Goal: Transaction & Acquisition: Book appointment/travel/reservation

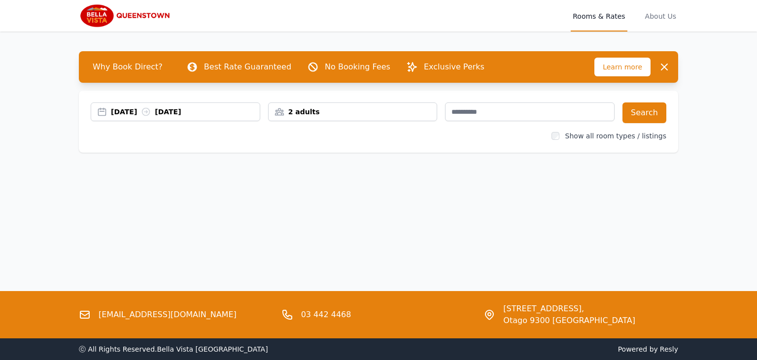
click at [133, 110] on div "[DATE] [DATE]" at bounding box center [185, 112] width 149 height 10
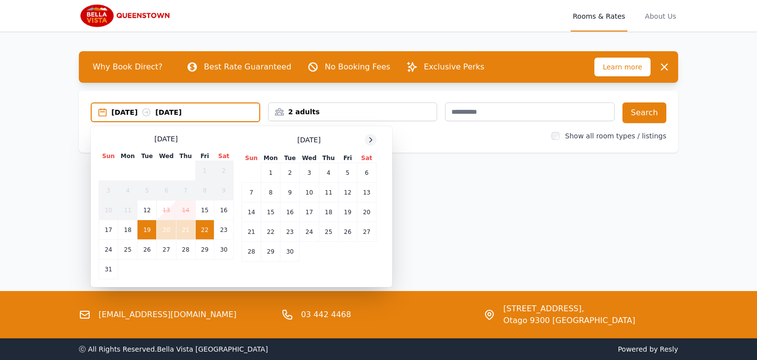
click at [370, 140] on icon at bounding box center [371, 140] width 8 height 8
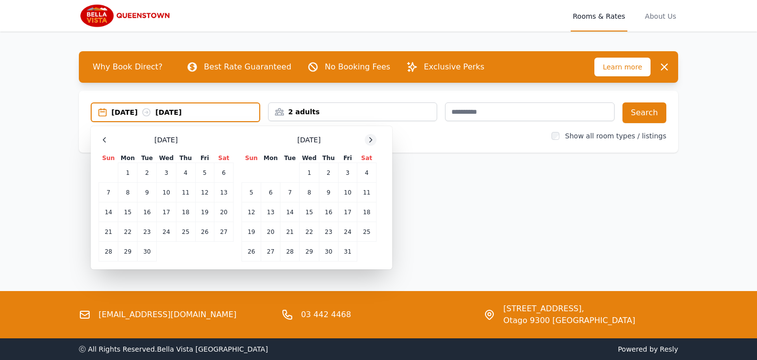
click at [370, 140] on icon at bounding box center [371, 140] width 8 height 8
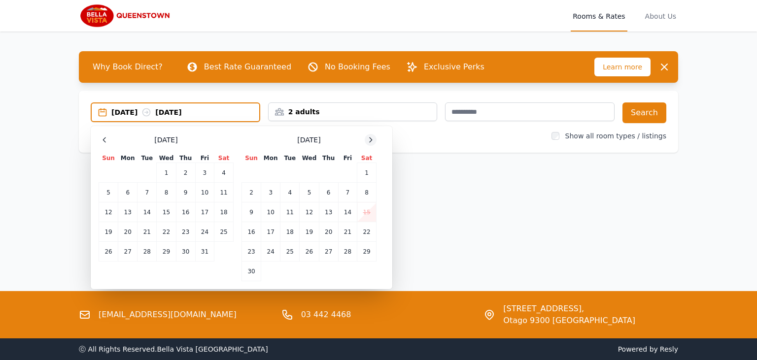
click at [370, 140] on icon at bounding box center [371, 140] width 8 height 8
click at [289, 179] on td "2" at bounding box center [289, 173] width 19 height 20
click at [304, 176] on td "3" at bounding box center [309, 173] width 19 height 20
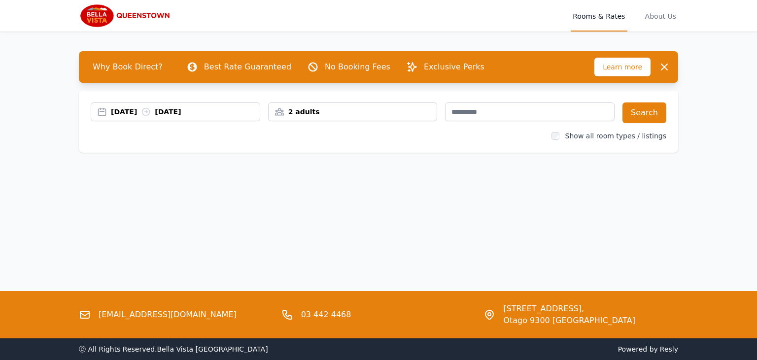
click at [346, 114] on div "2 adults" at bounding box center [353, 112] width 168 height 10
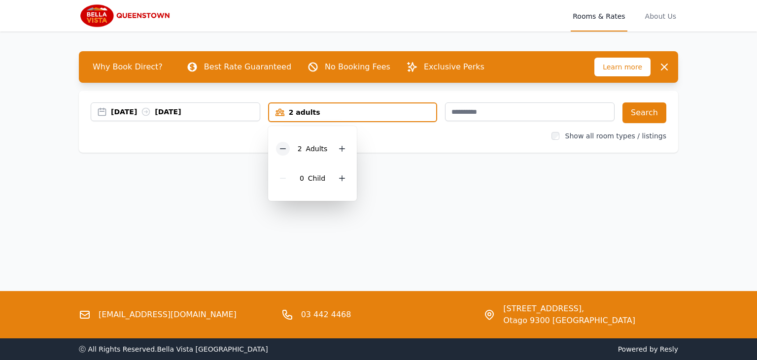
click at [281, 151] on icon at bounding box center [283, 149] width 8 height 8
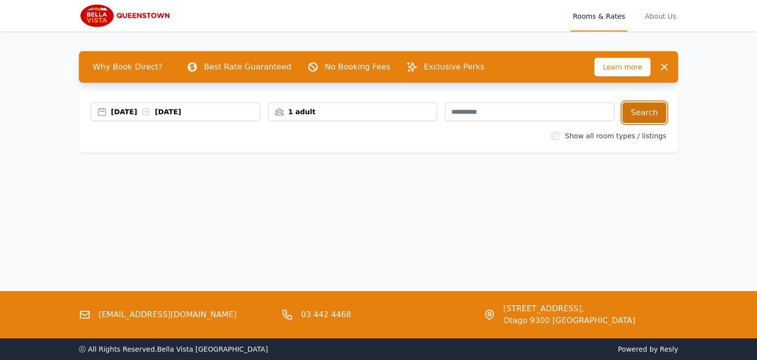
click at [652, 113] on button "Search" at bounding box center [644, 112] width 44 height 21
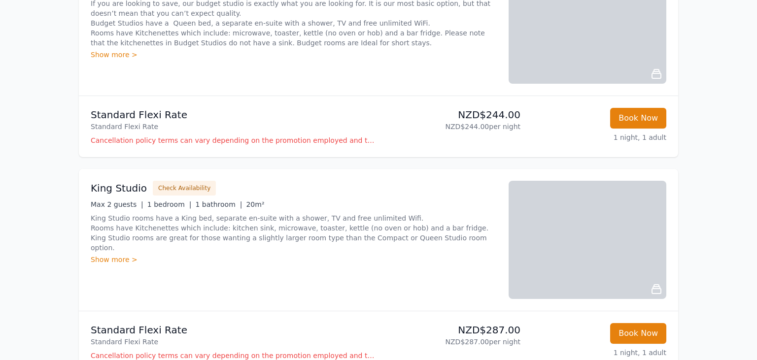
scroll to position [207, 0]
